Goal: Check status

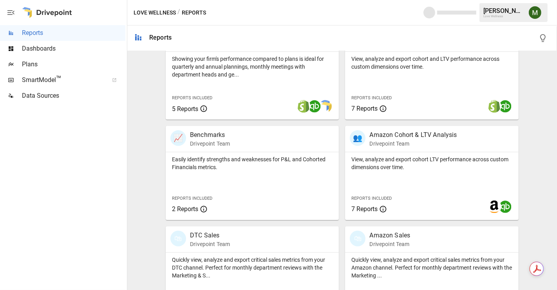
scroll to position [317, 0]
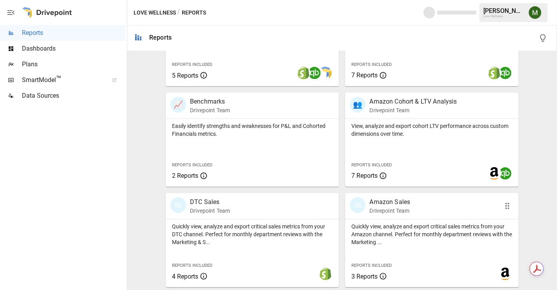
click at [358, 203] on div "🛍" at bounding box center [358, 205] width 16 height 16
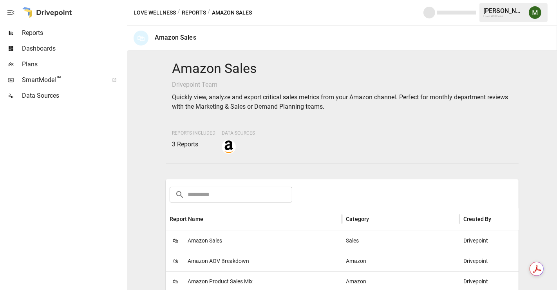
scroll to position [33, 0]
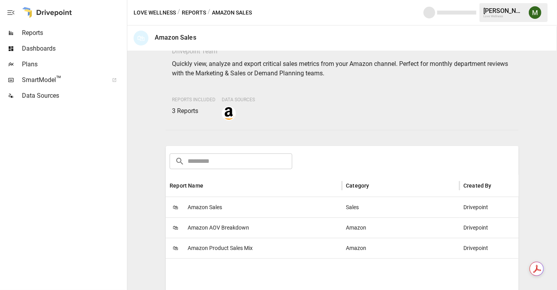
click at [217, 203] on span "Amazon Sales" at bounding box center [205, 207] width 34 height 20
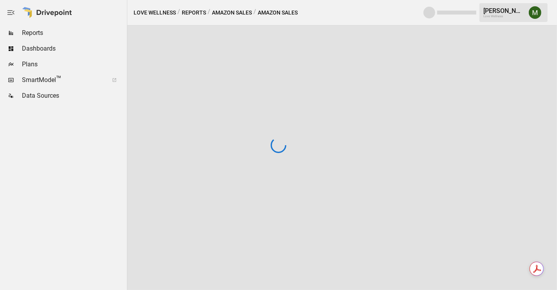
drag, startPoint x: 210, startPoint y: 153, endPoint x: 212, endPoint y: 185, distance: 32.5
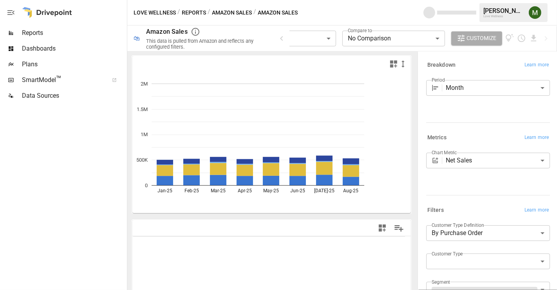
click at [313, 0] on body "**********" at bounding box center [278, 0] width 557 height 0
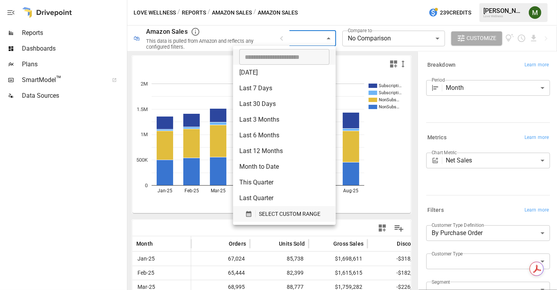
click at [244, 211] on button "SELECT CUSTOM RANGE" at bounding box center [284, 214] width 90 height 16
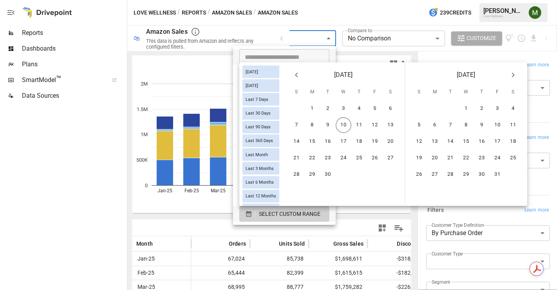
click at [209, 216] on div at bounding box center [278, 145] width 557 height 290
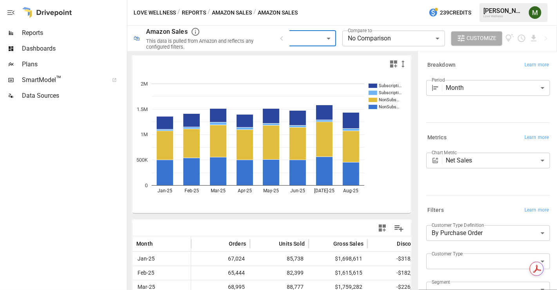
scroll to position [91, 0]
